Goal: Information Seeking & Learning: Check status

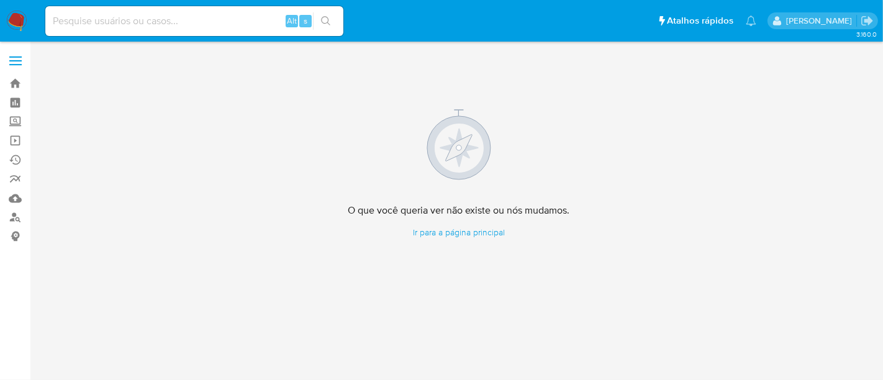
click at [17, 22] on img at bounding box center [16, 21] width 21 height 21
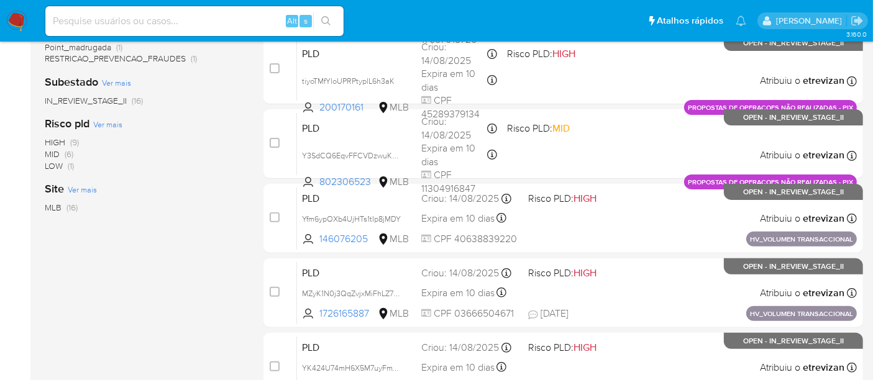
scroll to position [644, 0]
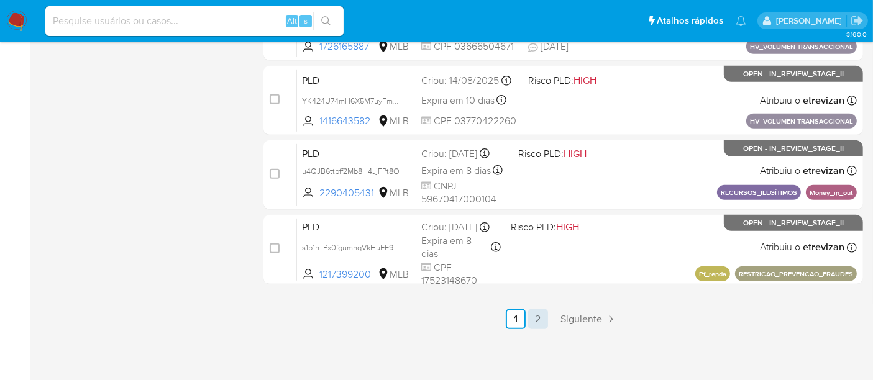
click at [535, 317] on link "2" at bounding box center [538, 319] width 20 height 20
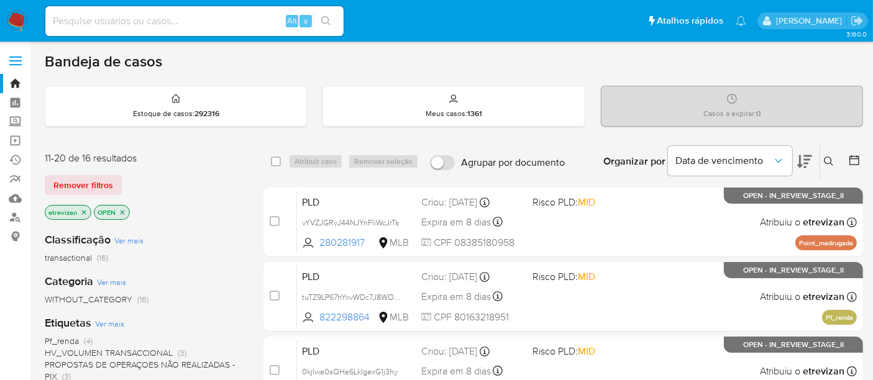
scroll to position [375, 0]
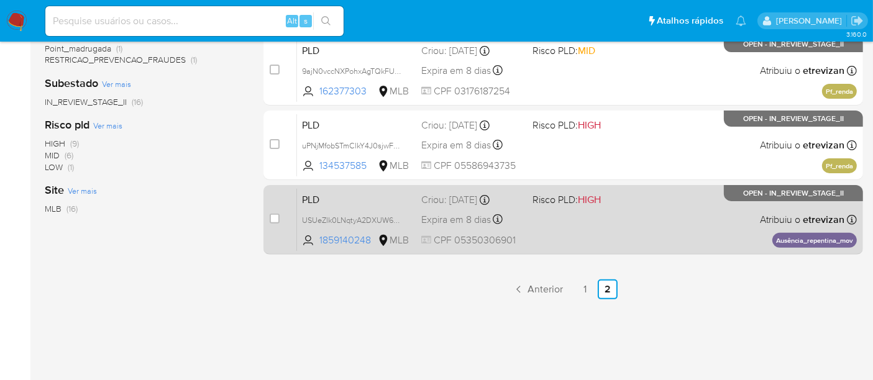
click at [595, 228] on div "PLD USUeZlk0LNqtyA2DXUW60a7f 1859140248 MLB Risco PLD: HIGH Criou: 12/08/2025 C…" at bounding box center [577, 219] width 560 height 63
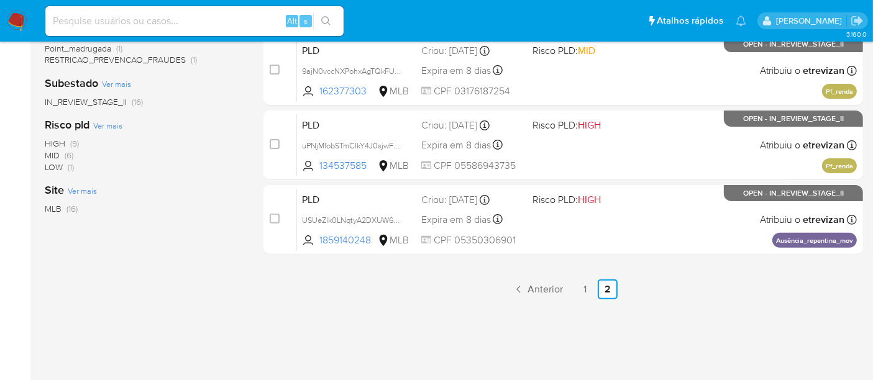
scroll to position [306, 0]
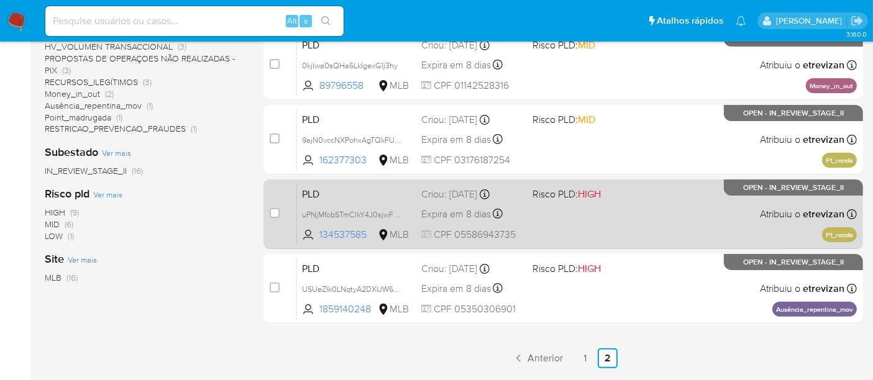
click at [621, 218] on div "PLD uPNjMfobSTmClkY4J0sjwFVV 134537585 MLB Risco PLD: HIGH Criou: 12/08/2025 Cr…" at bounding box center [577, 214] width 560 height 63
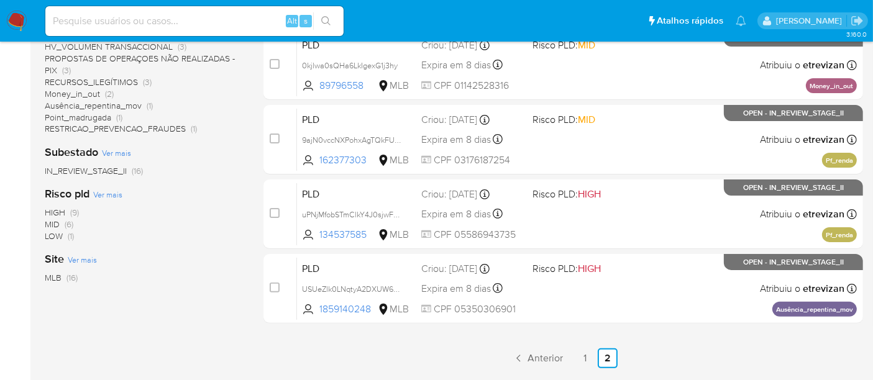
click at [214, 22] on input at bounding box center [194, 21] width 298 height 16
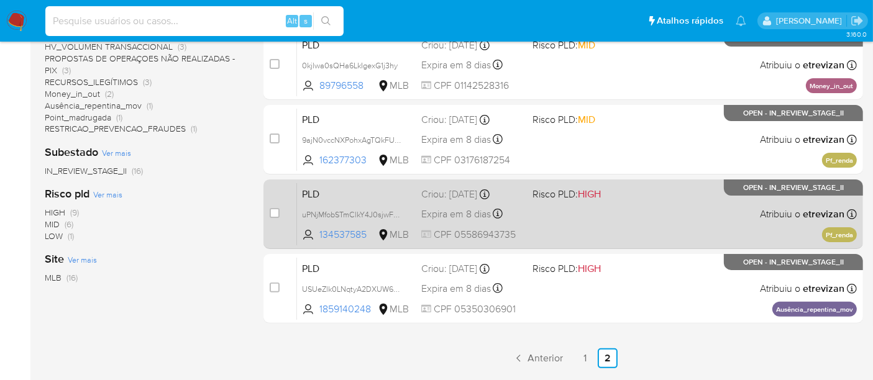
scroll to position [237, 0]
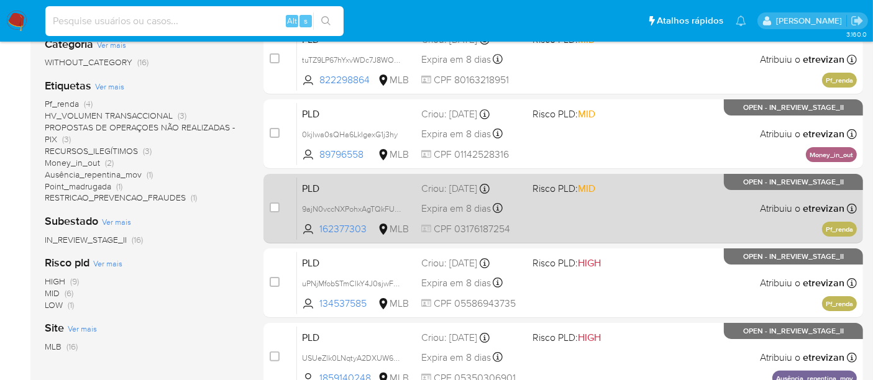
click at [604, 205] on div "PLD 9ajN0vccNXPohxAgTQkFUPmy 162377303 MLB Risco PLD: MID Criou: 12/08/2025 Cri…" at bounding box center [577, 208] width 560 height 63
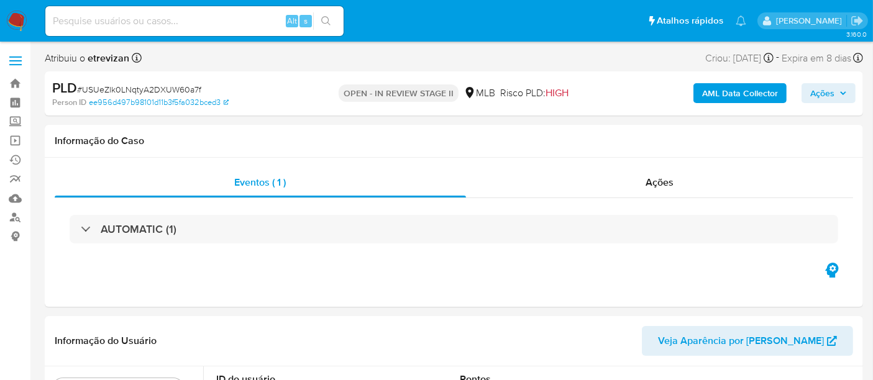
select select "10"
drag, startPoint x: 85, startPoint y: 89, endPoint x: 200, endPoint y: 84, distance: 115.1
click at [200, 84] on div "PLD # USUeZlk0LNqtyA2DXUW60a7f" at bounding box center [183, 88] width 263 height 19
copy span "USUeZlk0LNqtyA2DXUW60a7f"
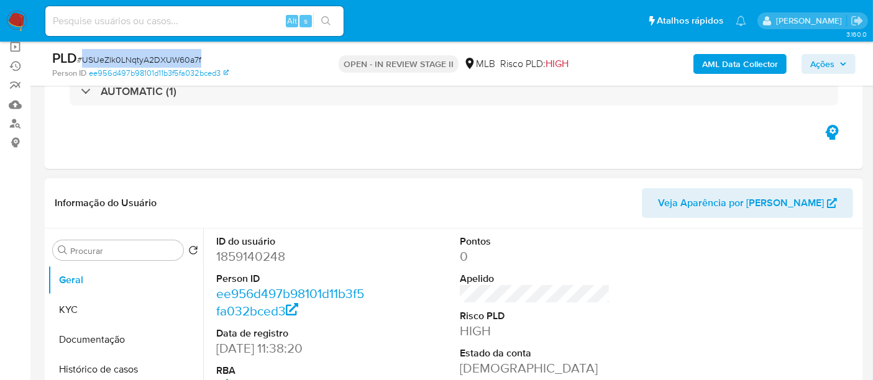
scroll to position [138, 0]
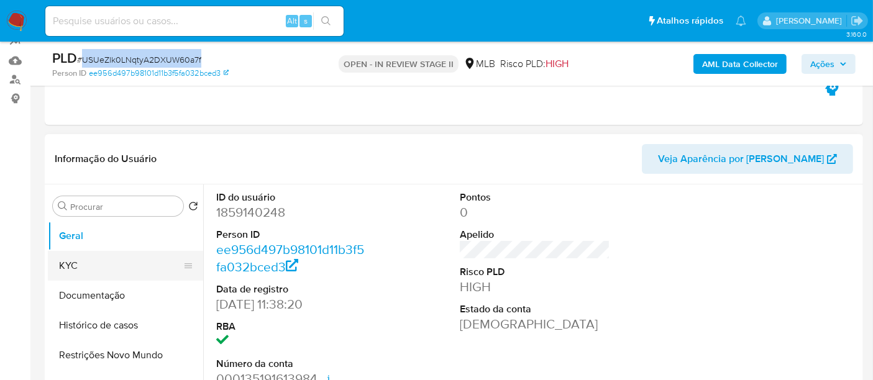
click at [88, 265] on button "KYC" at bounding box center [120, 266] width 145 height 30
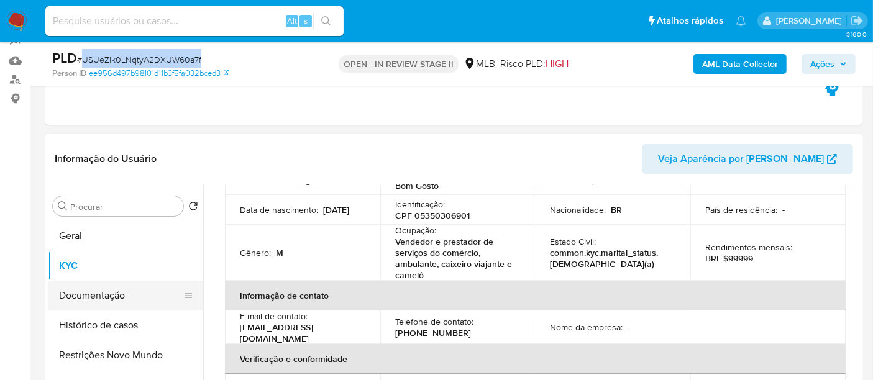
click at [96, 296] on button "Documentação" at bounding box center [120, 296] width 145 height 30
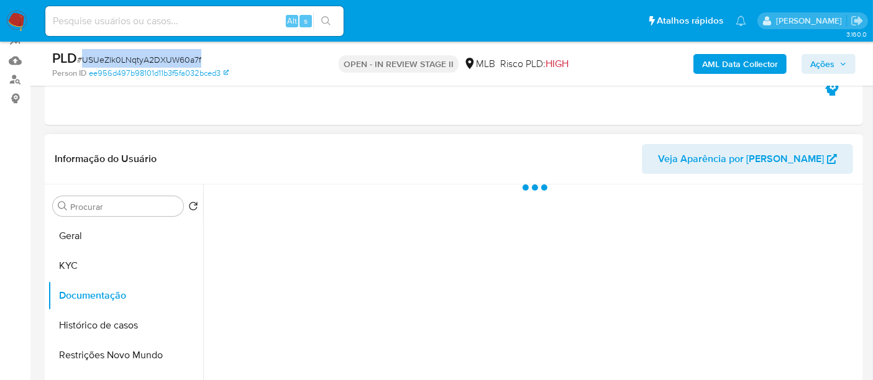
scroll to position [0, 0]
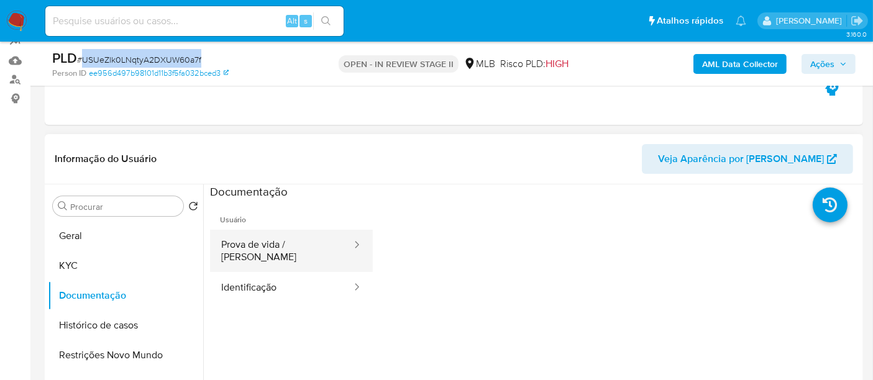
click at [298, 244] on button "Prova de vida / Selfie" at bounding box center [281, 251] width 143 height 42
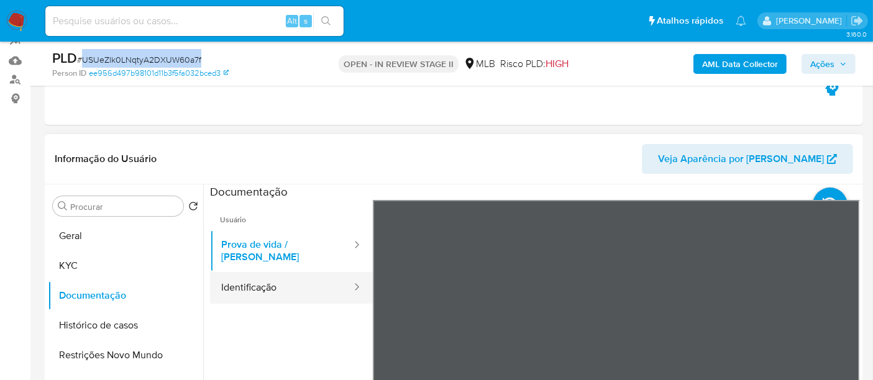
click at [267, 277] on button "Identificação" at bounding box center [281, 288] width 143 height 32
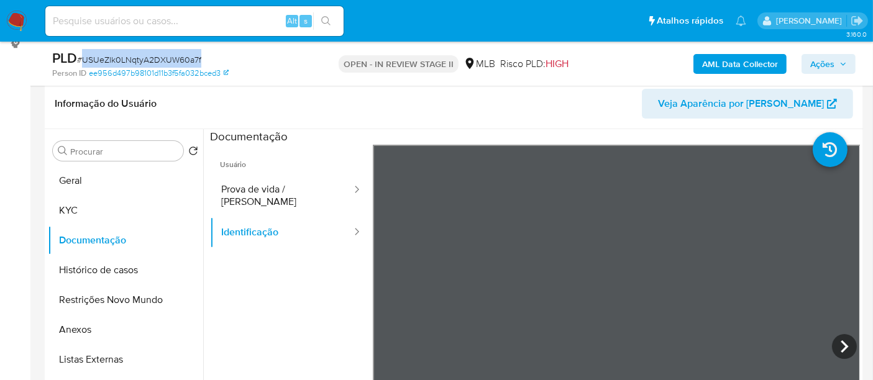
scroll to position [262, 0]
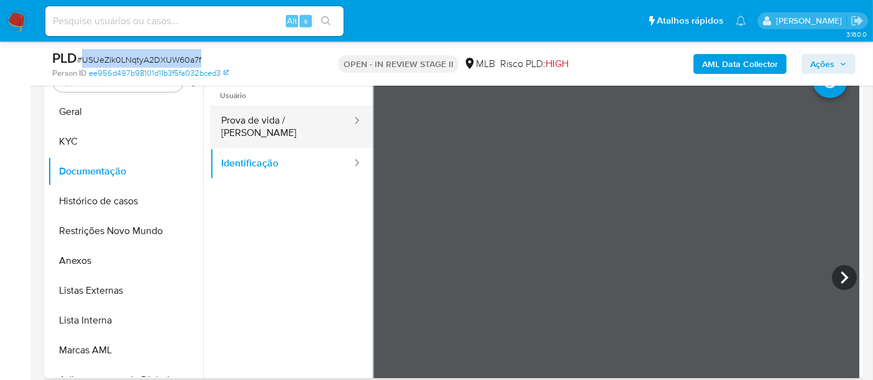
click at [258, 117] on button "Prova de vida / Selfie" at bounding box center [281, 127] width 143 height 42
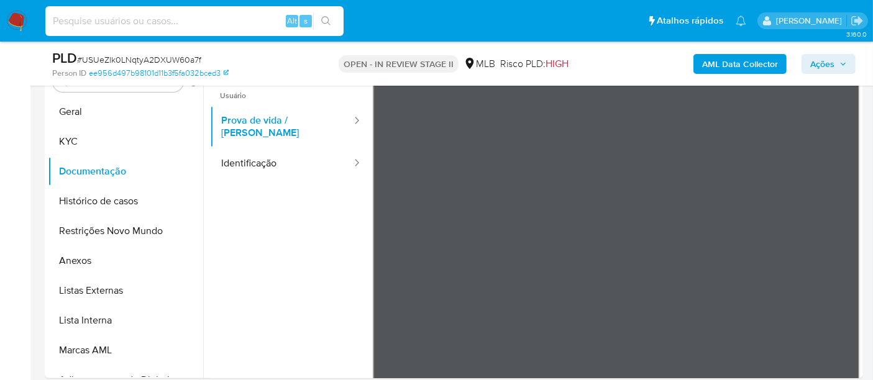
click at [175, 17] on input at bounding box center [194, 21] width 298 height 16
paste input "jJcOLsYOOA7XrJF4Jfd4PiZl"
type input "jJcOLsYOOA7XrJF4Jfd4PiZl"
click at [330, 16] on icon "search-icon" at bounding box center [326, 21] width 10 height 10
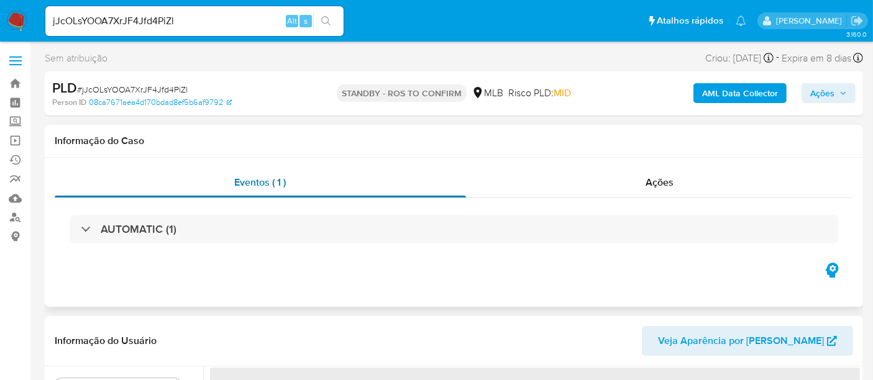
select select "10"
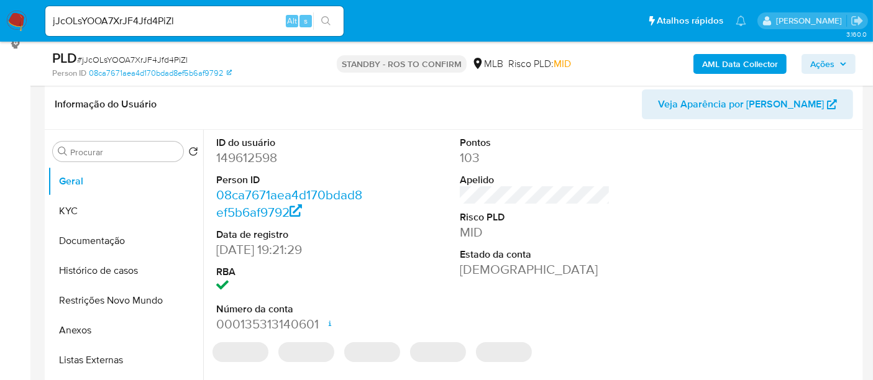
scroll to position [207, 0]
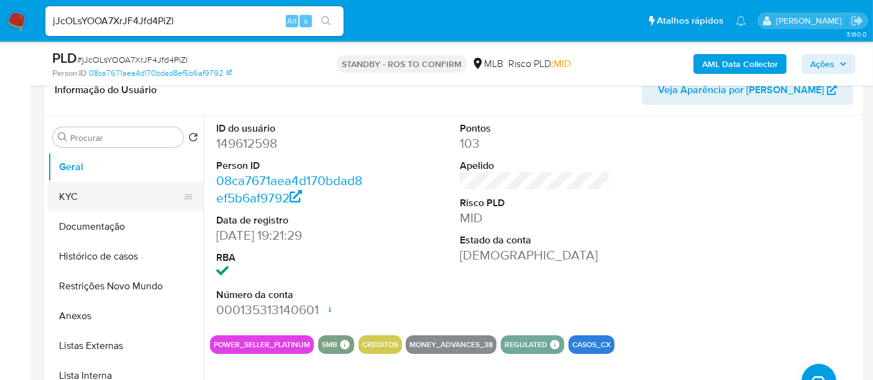
click at [67, 198] on button "KYC" at bounding box center [120, 197] width 145 height 30
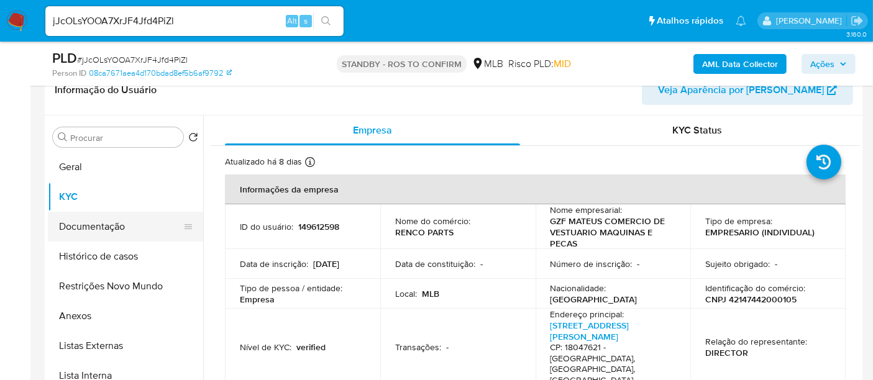
click at [78, 224] on button "Documentação" at bounding box center [120, 227] width 145 height 30
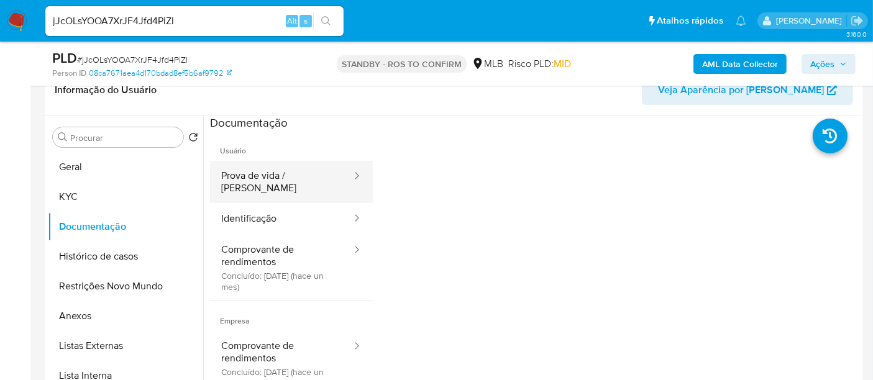
click at [284, 169] on button "Prova de vida / Selfie" at bounding box center [281, 182] width 143 height 42
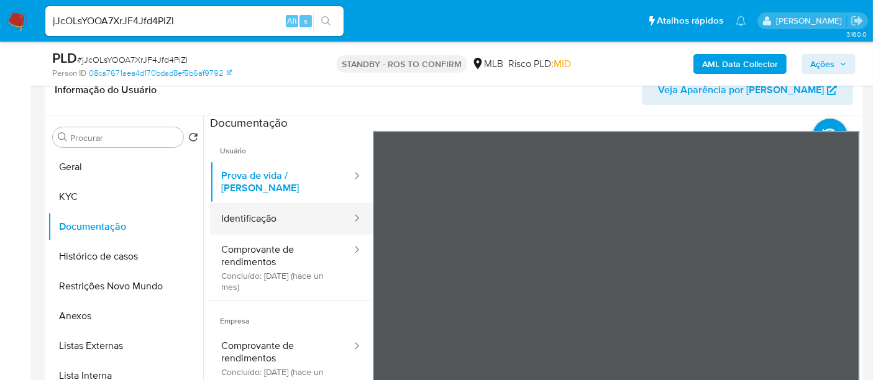
click at [268, 203] on button "Identificação" at bounding box center [281, 219] width 143 height 32
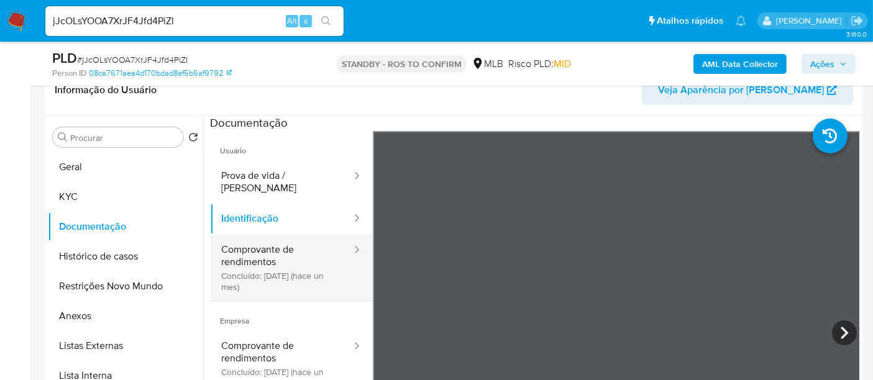
click at [252, 237] on button "Comprovante de rendimentos Concluído: 23/08/2025 (hace un mes)" at bounding box center [281, 268] width 143 height 66
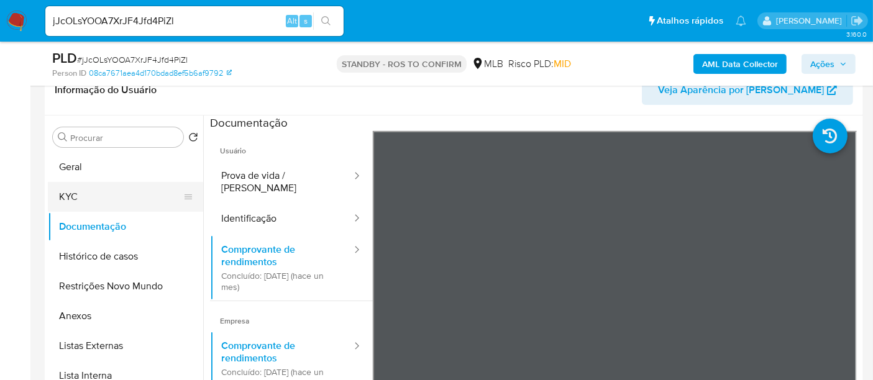
click at [82, 200] on button "KYC" at bounding box center [120, 197] width 145 height 30
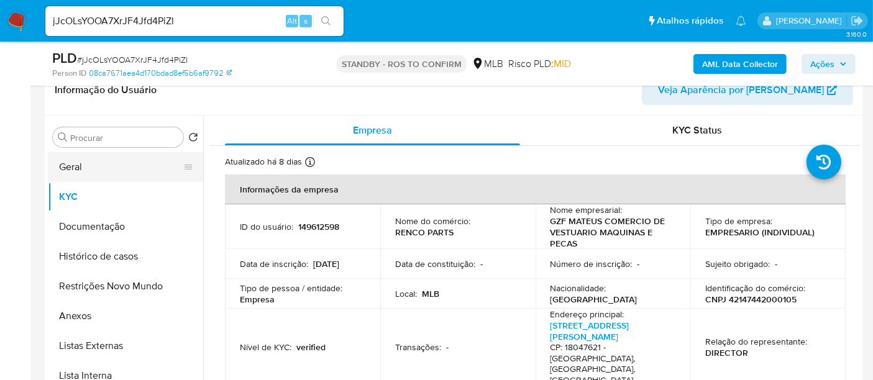
click at [89, 167] on button "Geral" at bounding box center [120, 167] width 145 height 30
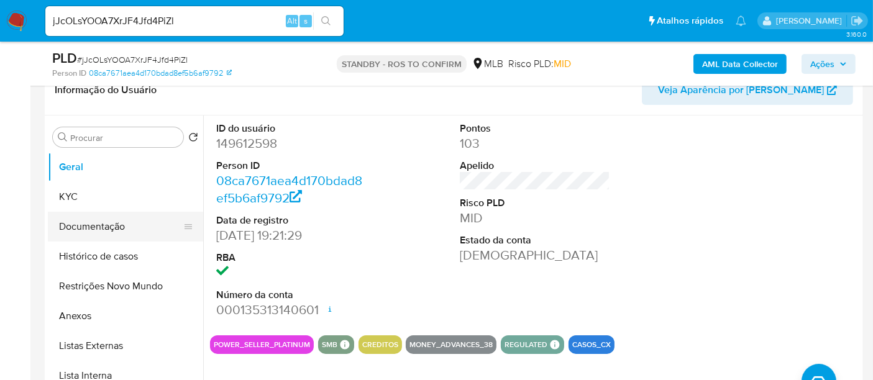
click at [98, 233] on button "Documentação" at bounding box center [120, 227] width 145 height 30
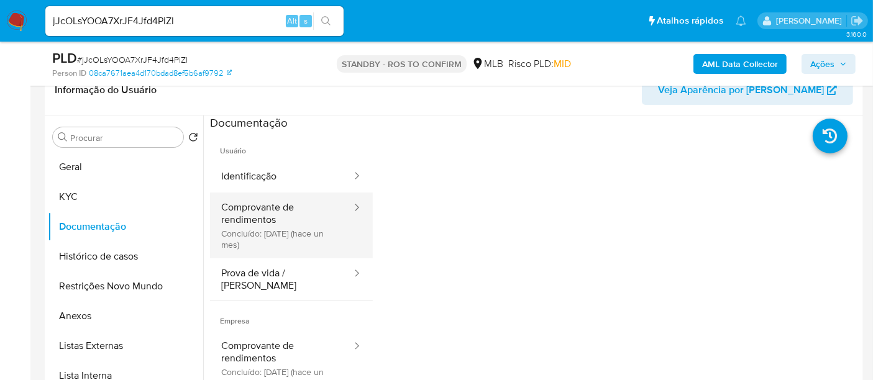
click at [256, 208] on button "Comprovante de rendimentos Concluído: 23/08/2025 (hace un mes)" at bounding box center [281, 226] width 143 height 66
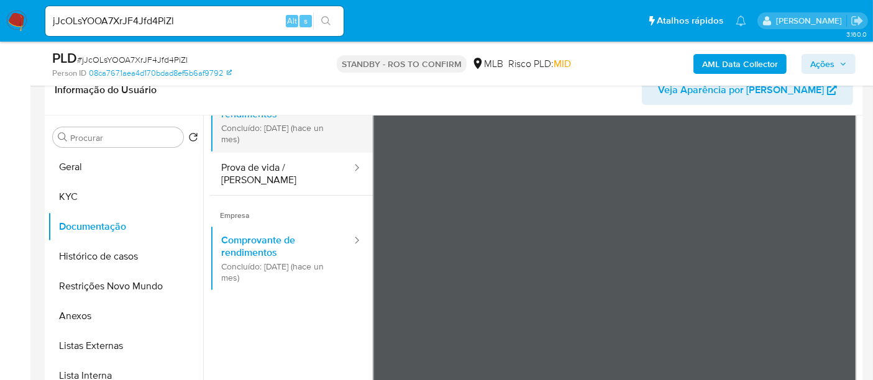
scroll to position [108, 0]
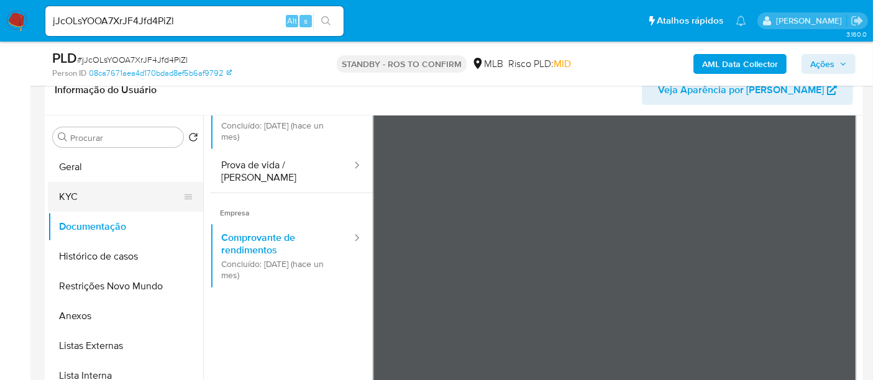
click at [83, 196] on button "KYC" at bounding box center [120, 197] width 145 height 30
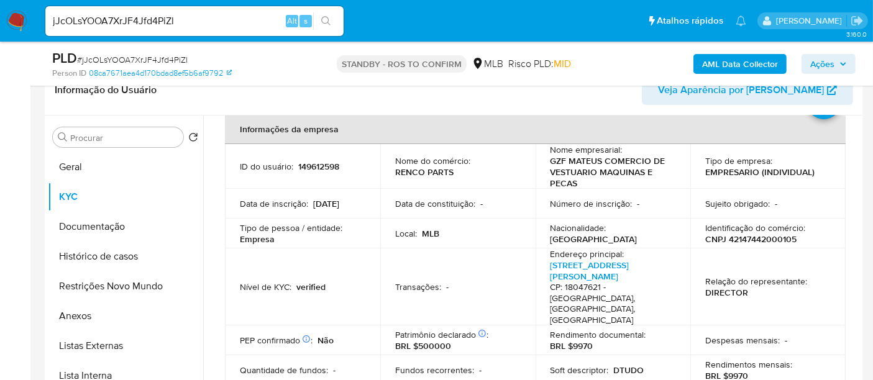
scroll to position [138, 0]
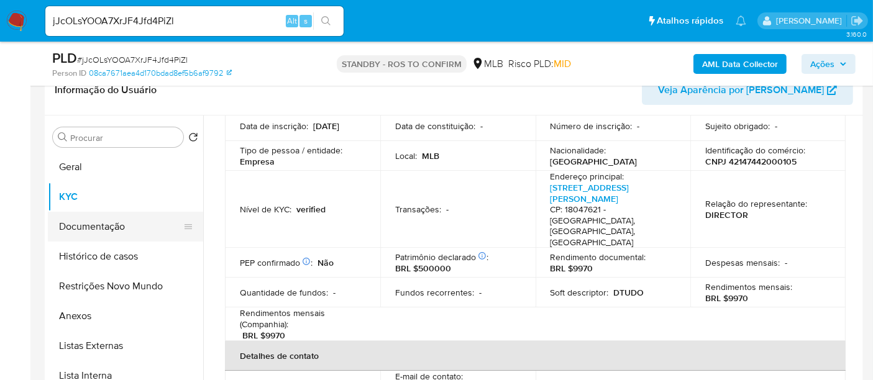
click at [89, 224] on button "Documentação" at bounding box center [120, 227] width 145 height 30
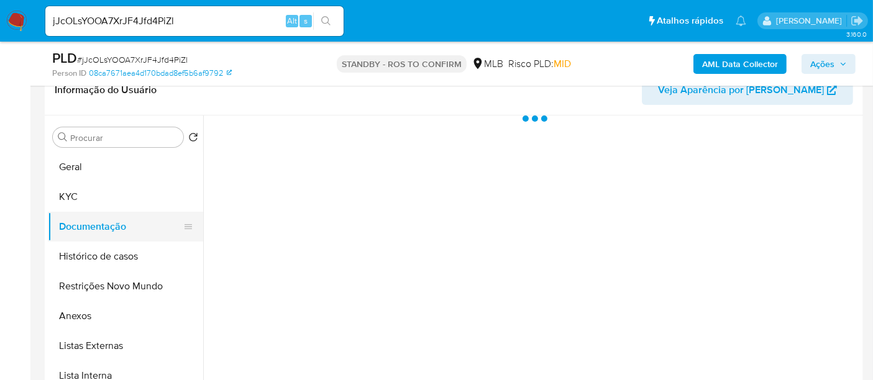
scroll to position [0, 0]
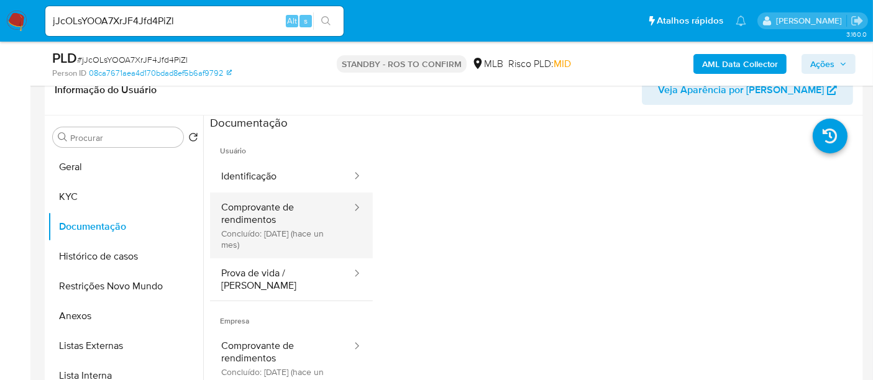
click at [288, 212] on button "Comprovante de rendimentos Concluído: 23/08/2025 (hace un mes)" at bounding box center [281, 226] width 143 height 66
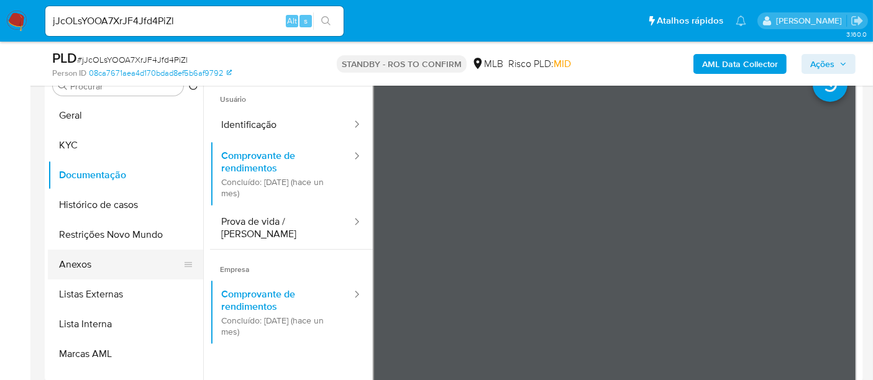
scroll to position [258, 0]
click at [83, 148] on button "KYC" at bounding box center [120, 146] width 145 height 30
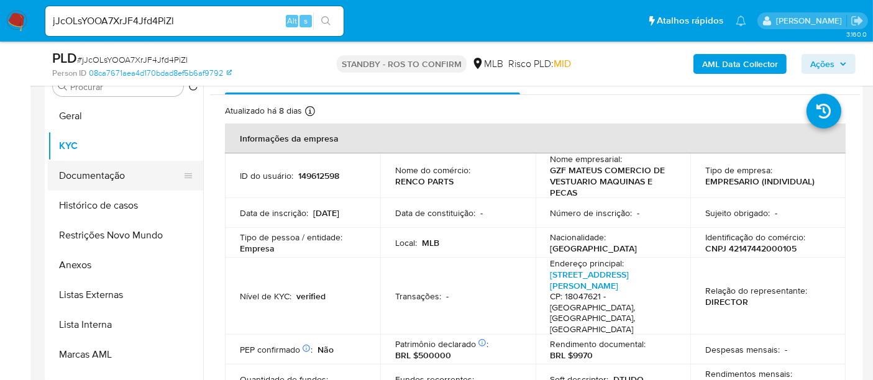
click at [119, 178] on button "Documentação" at bounding box center [120, 176] width 145 height 30
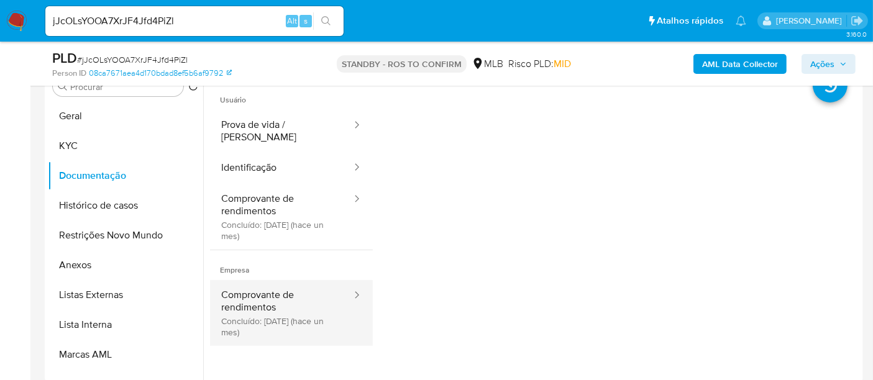
click at [278, 285] on button "Comprovante de rendimentos Concluído: 23/08/2025 (hace un mes)" at bounding box center [281, 313] width 143 height 66
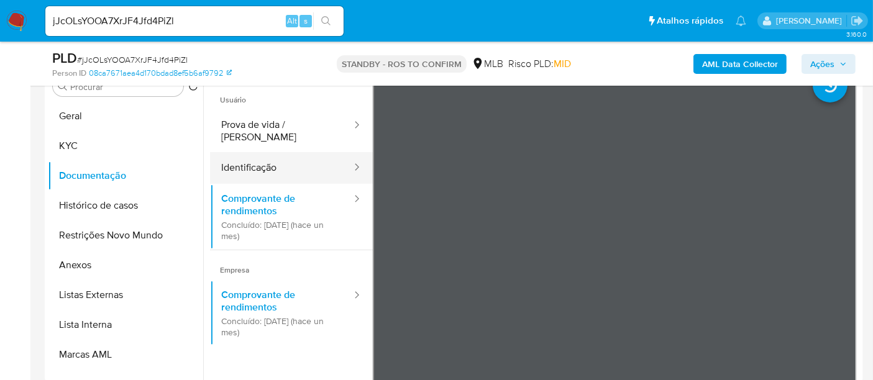
click at [251, 155] on button "Identificação" at bounding box center [281, 168] width 143 height 32
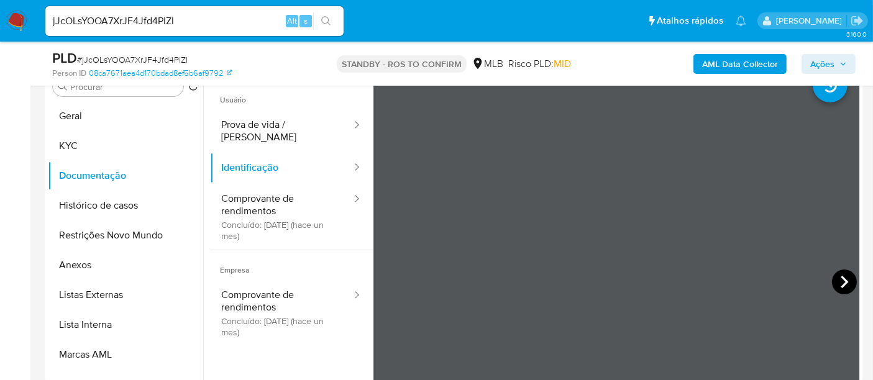
click at [841, 283] on icon at bounding box center [844, 282] width 7 height 12
click at [386, 275] on icon at bounding box center [388, 282] width 25 height 25
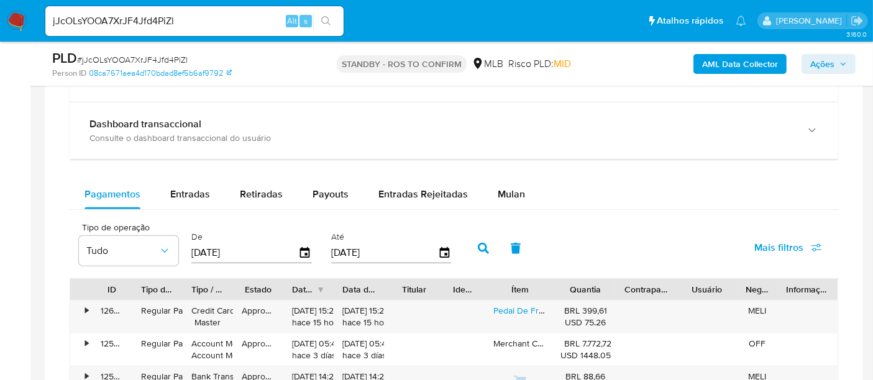
scroll to position [937, 0]
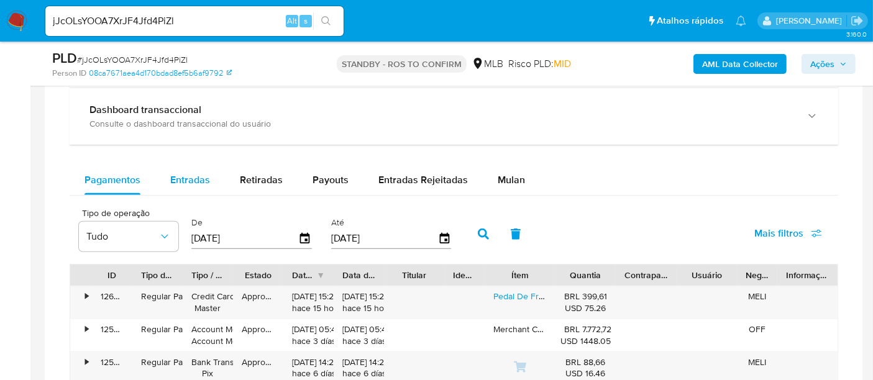
click at [185, 173] on span "Entradas" at bounding box center [190, 180] width 40 height 14
select select "10"
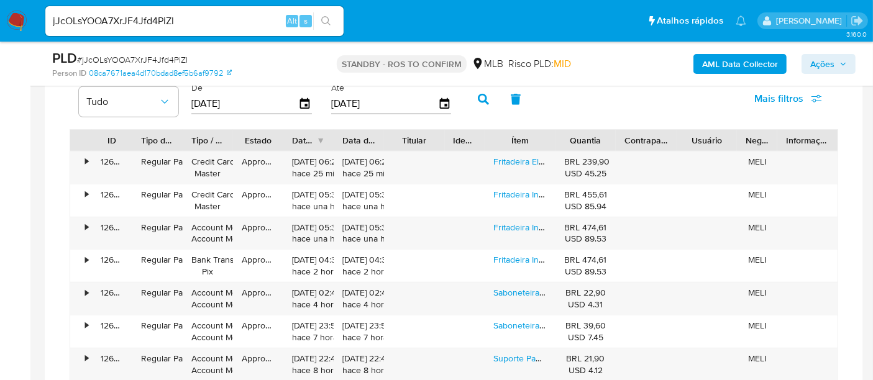
scroll to position [1075, 0]
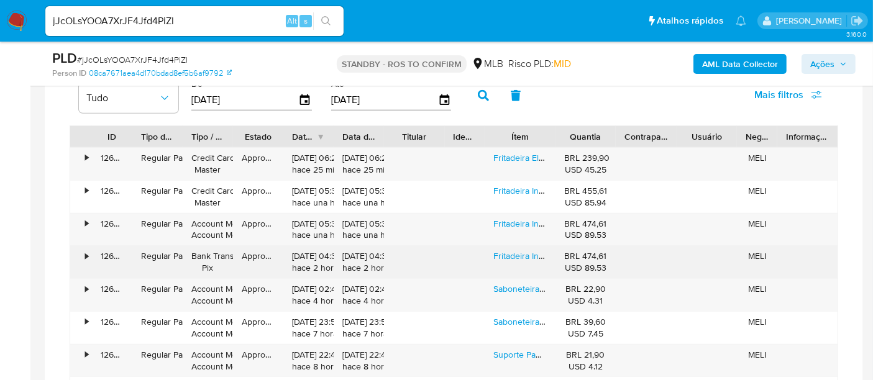
click at [523, 259] on div "Fritadeira Industrial Elétrica 10l Inox 2 Cubas" at bounding box center [520, 262] width 71 height 32
click at [523, 256] on link "Fritadeira Industrial Elétrica 10l Inox 2 Cubas" at bounding box center [578, 256] width 170 height 12
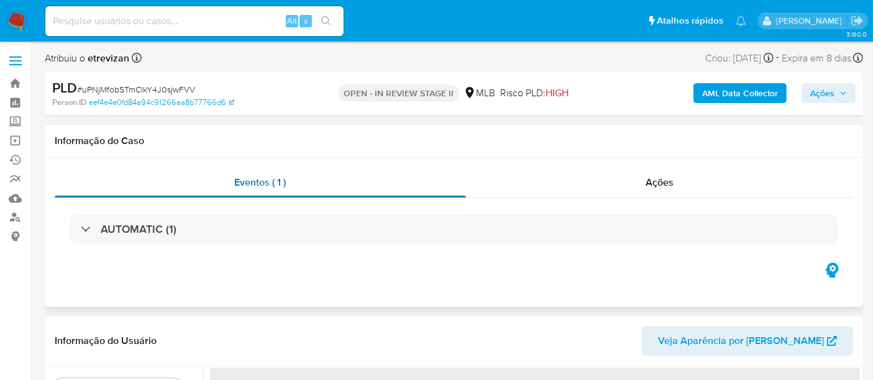
select select "10"
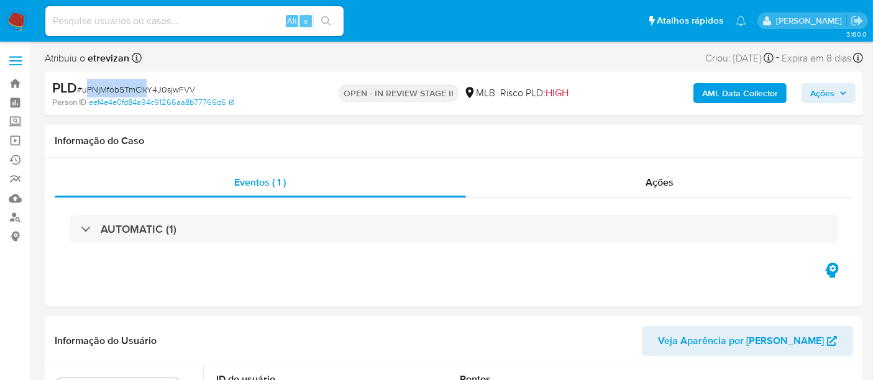
drag, startPoint x: 85, startPoint y: 88, endPoint x: 145, endPoint y: 88, distance: 60.3
click at [145, 88] on span "# uPNjMfobSTmClkY4J0sjwFVV" at bounding box center [136, 89] width 118 height 12
click at [167, 82] on div "PLD # uPNjMfobSTmClkY4J0sjwFVV" at bounding box center [183, 88] width 263 height 19
drag, startPoint x: 84, startPoint y: 90, endPoint x: 160, endPoint y: 89, distance: 75.2
click at [160, 89] on span "# uPNjMfobSTmClkY4J0sjwFVV" at bounding box center [136, 89] width 118 height 12
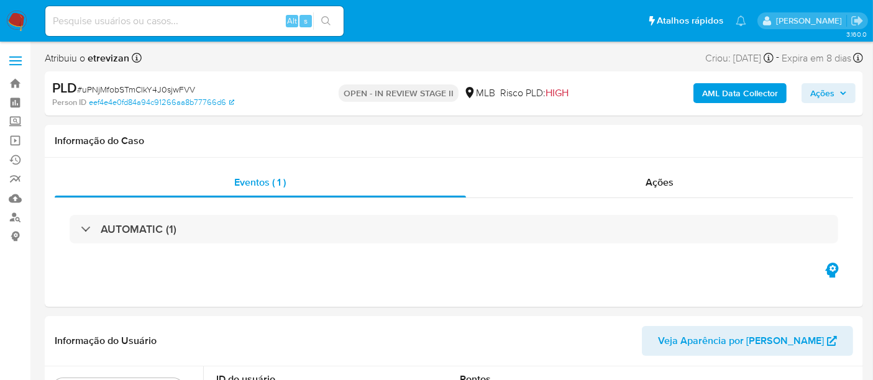
click at [171, 86] on span "# uPNjMfobSTmClkY4J0sjwFVV" at bounding box center [136, 89] width 118 height 12
drag, startPoint x: 82, startPoint y: 89, endPoint x: 194, endPoint y: 84, distance: 112.6
click at [194, 84] on div "PLD # uPNjMfobSTmClkY4J0sjwFVV" at bounding box center [183, 88] width 263 height 19
copy span "uPNjMfobSTmClkY4J0sjwFVV"
drag, startPoint x: 272, startPoint y: 80, endPoint x: 254, endPoint y: 89, distance: 20.3
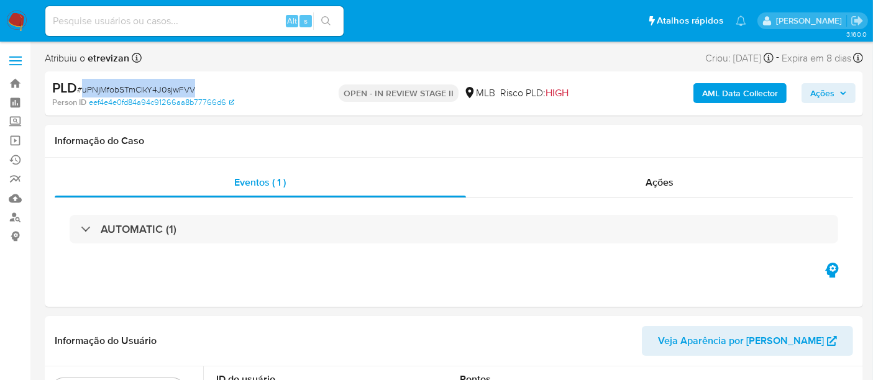
click at [272, 79] on div "PLD # uPNjMfobSTmClkY4J0sjwFVV" at bounding box center [183, 88] width 263 height 19
click at [659, 180] on span "Ações" at bounding box center [660, 182] width 28 height 14
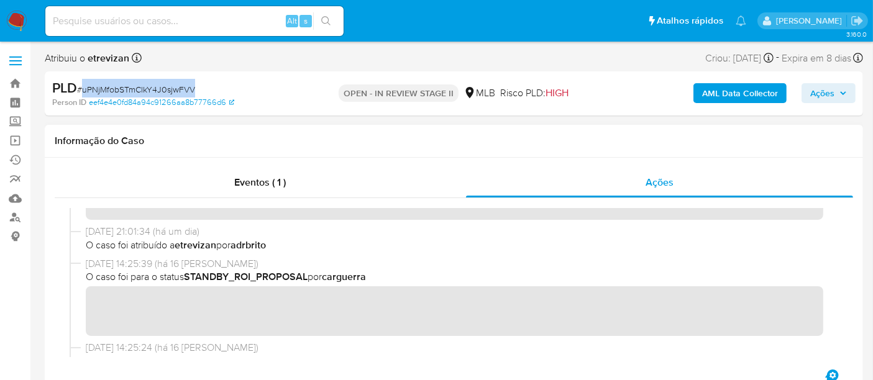
scroll to position [69, 0]
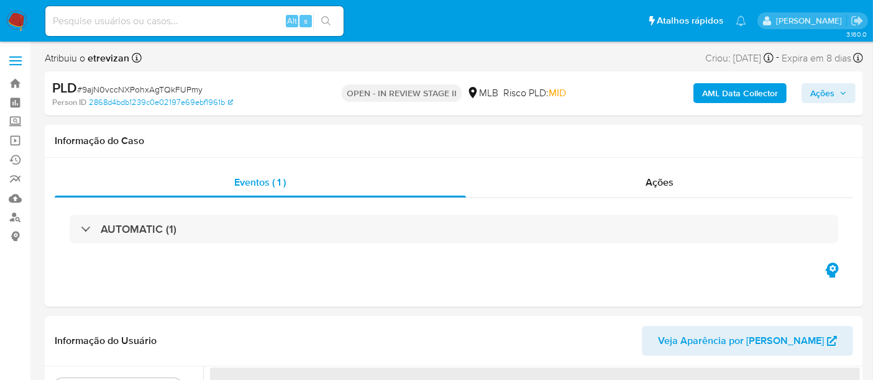
select select "10"
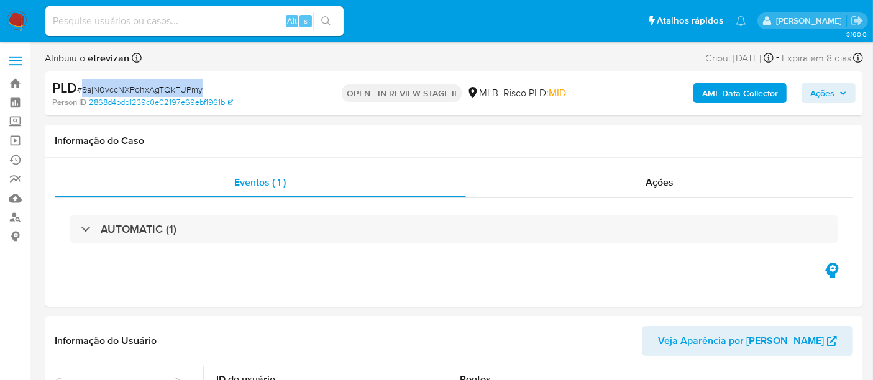
drag, startPoint x: 82, startPoint y: 86, endPoint x: 199, endPoint y: 89, distance: 117.4
click at [199, 89] on span "# 9ajN0vccNXPohxAgTQkFUPmy" at bounding box center [139, 89] width 125 height 12
copy span "9ajN0vccNXPohxAgTQkFUPmy"
click at [679, 178] on div "Ações" at bounding box center [660, 183] width 388 height 30
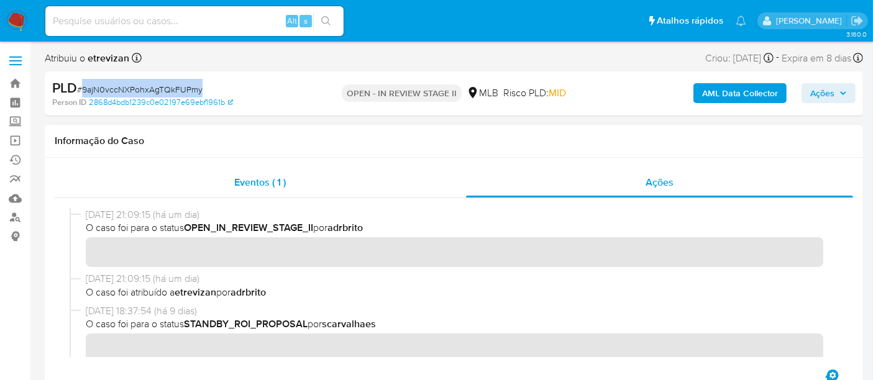
click at [257, 181] on span "Eventos ( 1 )" at bounding box center [260, 182] width 52 height 14
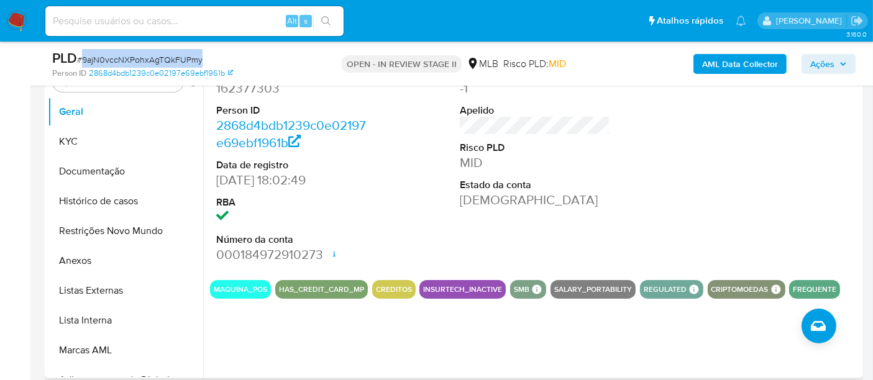
scroll to position [276, 0]
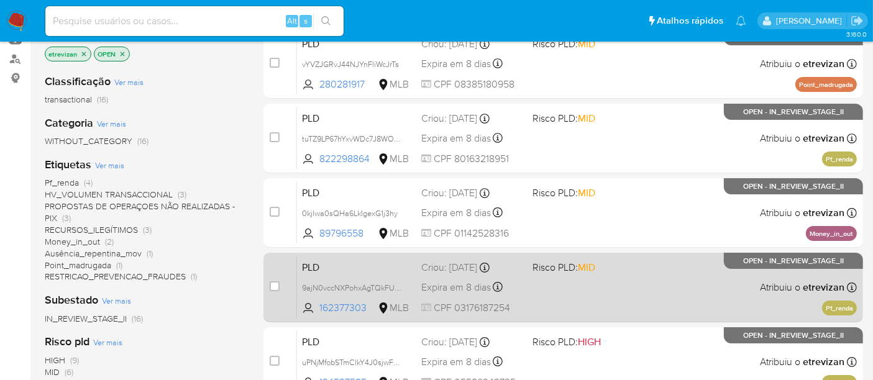
scroll to position [99, 0]
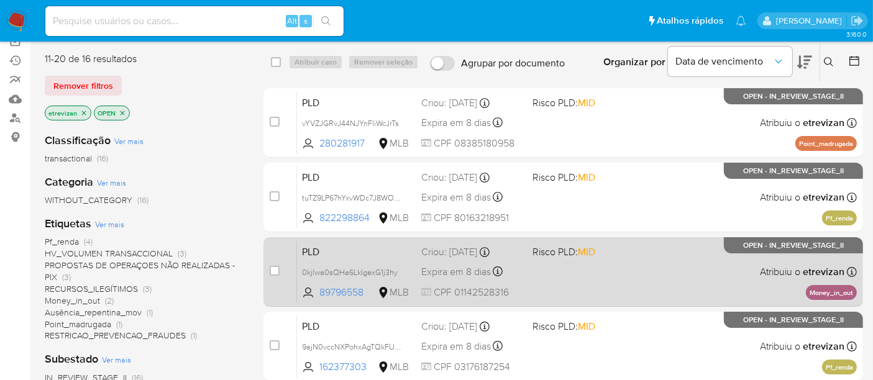
click at [596, 270] on span at bounding box center [582, 271] width 101 height 2
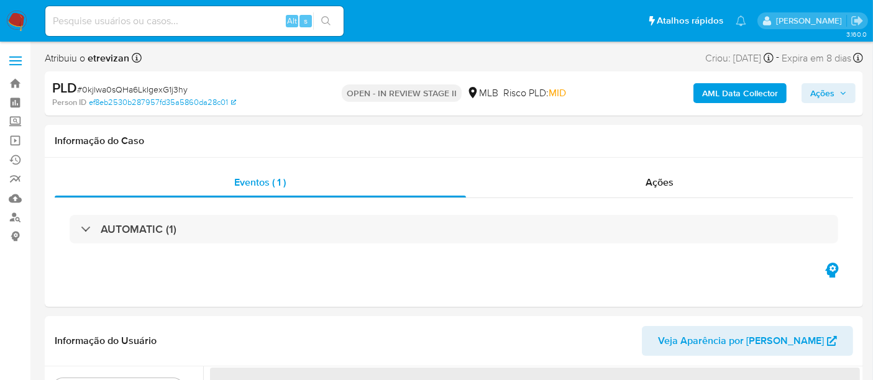
select select "10"
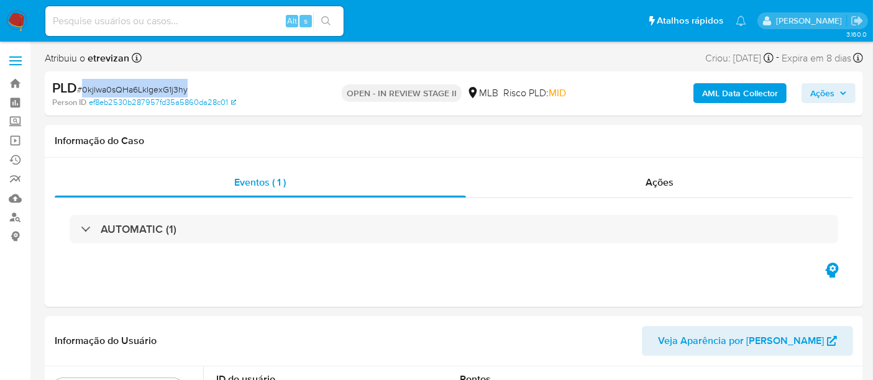
drag, startPoint x: 83, startPoint y: 86, endPoint x: 185, endPoint y: 89, distance: 101.3
click at [185, 89] on span "# 0kjlwa0sQHa6LkIgexG1j3hy" at bounding box center [132, 89] width 111 height 12
copy span "0kjlwa0sQHa6LkIgexG1j3hy"
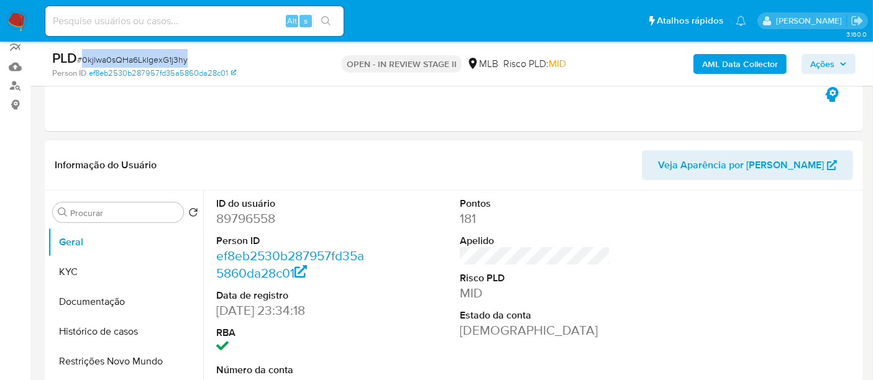
scroll to position [138, 0]
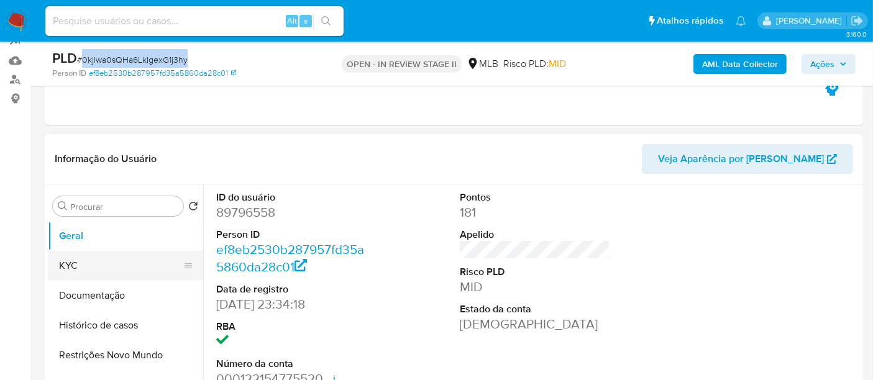
click at [90, 270] on button "KYC" at bounding box center [120, 266] width 145 height 30
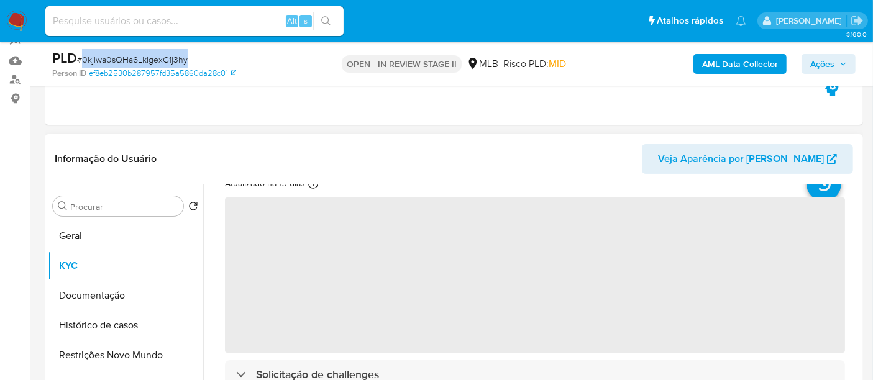
scroll to position [69, 0]
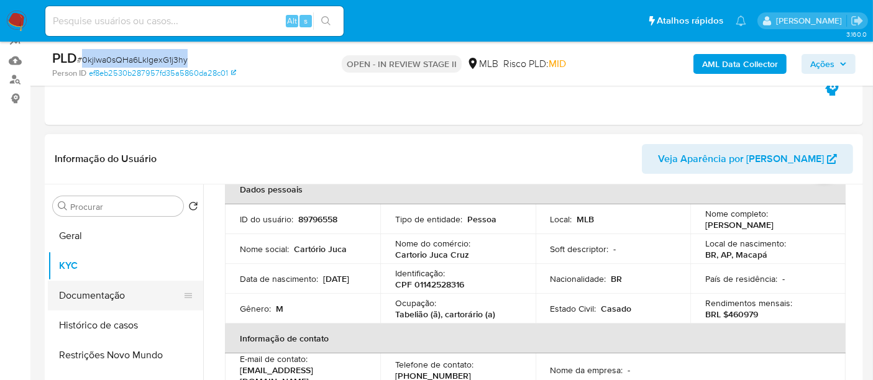
click at [106, 294] on button "Documentação" at bounding box center [120, 296] width 145 height 30
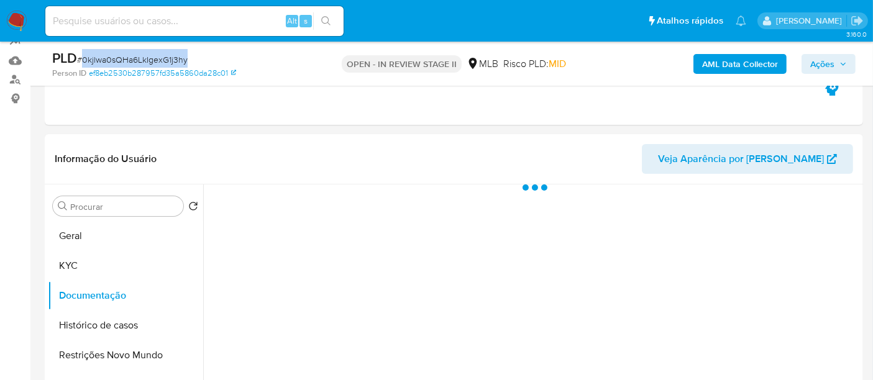
scroll to position [0, 0]
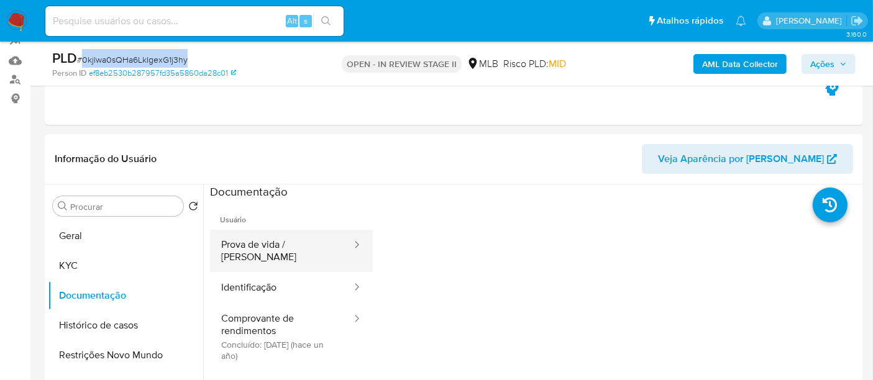
click at [308, 247] on button "Prova de vida / [PERSON_NAME]" at bounding box center [281, 251] width 143 height 42
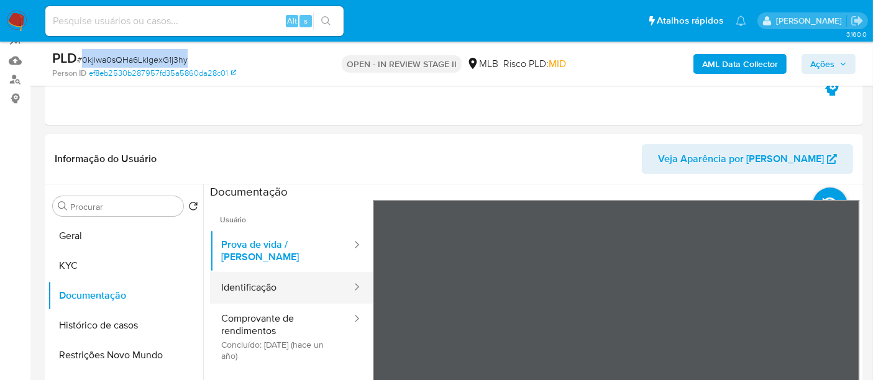
click at [264, 276] on button "Identificação" at bounding box center [281, 288] width 143 height 32
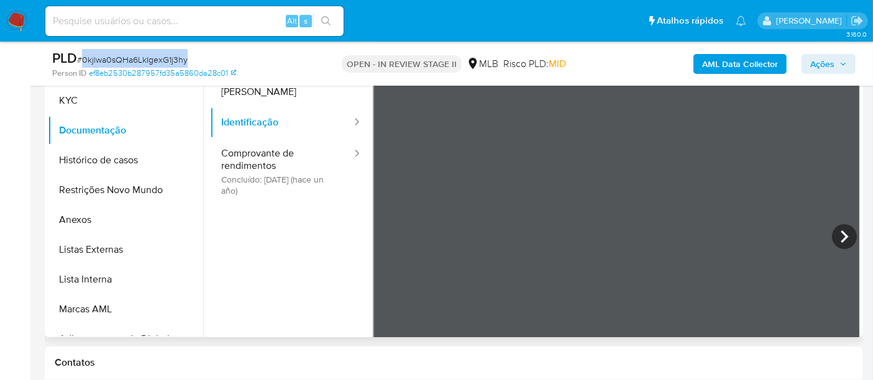
scroll to position [307, 0]
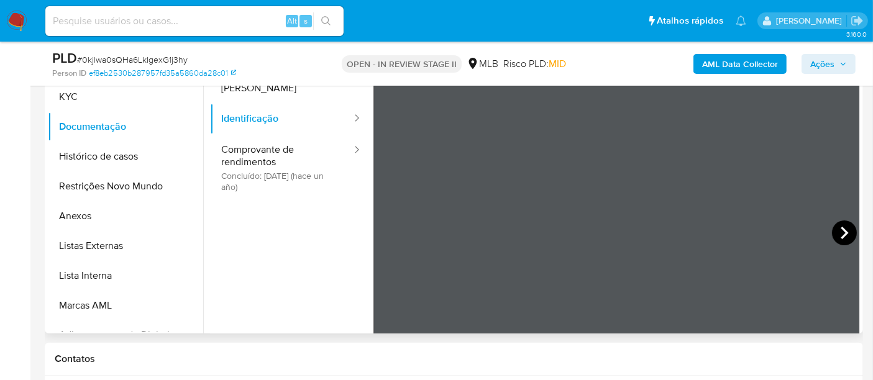
click at [838, 226] on icon at bounding box center [844, 233] width 25 height 25
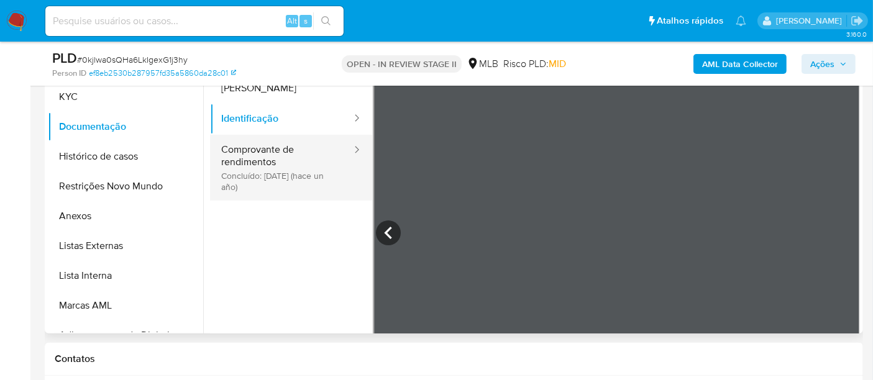
click at [262, 135] on button "Comprovante de rendimentos Concluído: [DATE] (hace un año)" at bounding box center [281, 168] width 143 height 66
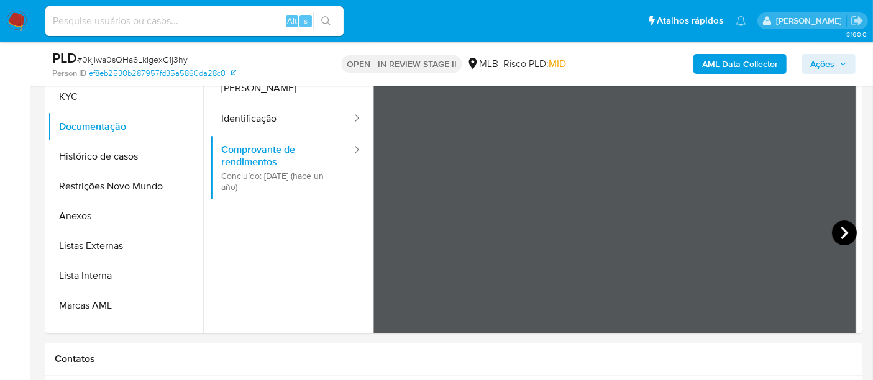
click at [843, 232] on icon at bounding box center [844, 233] width 7 height 12
